Goal: Transaction & Acquisition: Purchase product/service

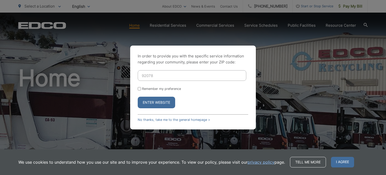
type input "92078"
click at [138, 96] on button "Enter Website" at bounding box center [156, 102] width 37 height 12
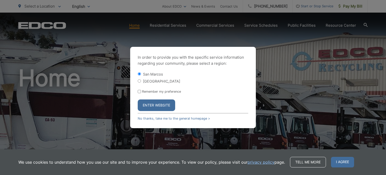
click at [156, 103] on button "Enter Website" at bounding box center [156, 105] width 37 height 12
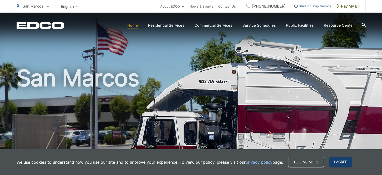
click at [339, 161] on span "I agree" at bounding box center [340, 161] width 23 height 11
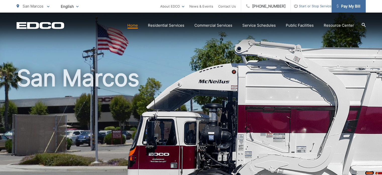
click at [351, 4] on span "Pay My Bill" at bounding box center [349, 6] width 24 height 6
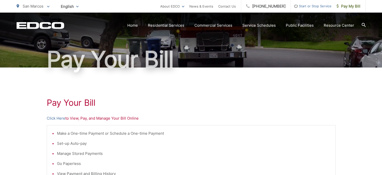
scroll to position [75, 0]
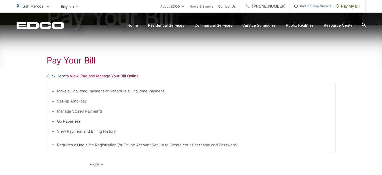
click at [49, 75] on link "Click Here" at bounding box center [56, 76] width 19 height 6
